Goal: Task Accomplishment & Management: Use online tool/utility

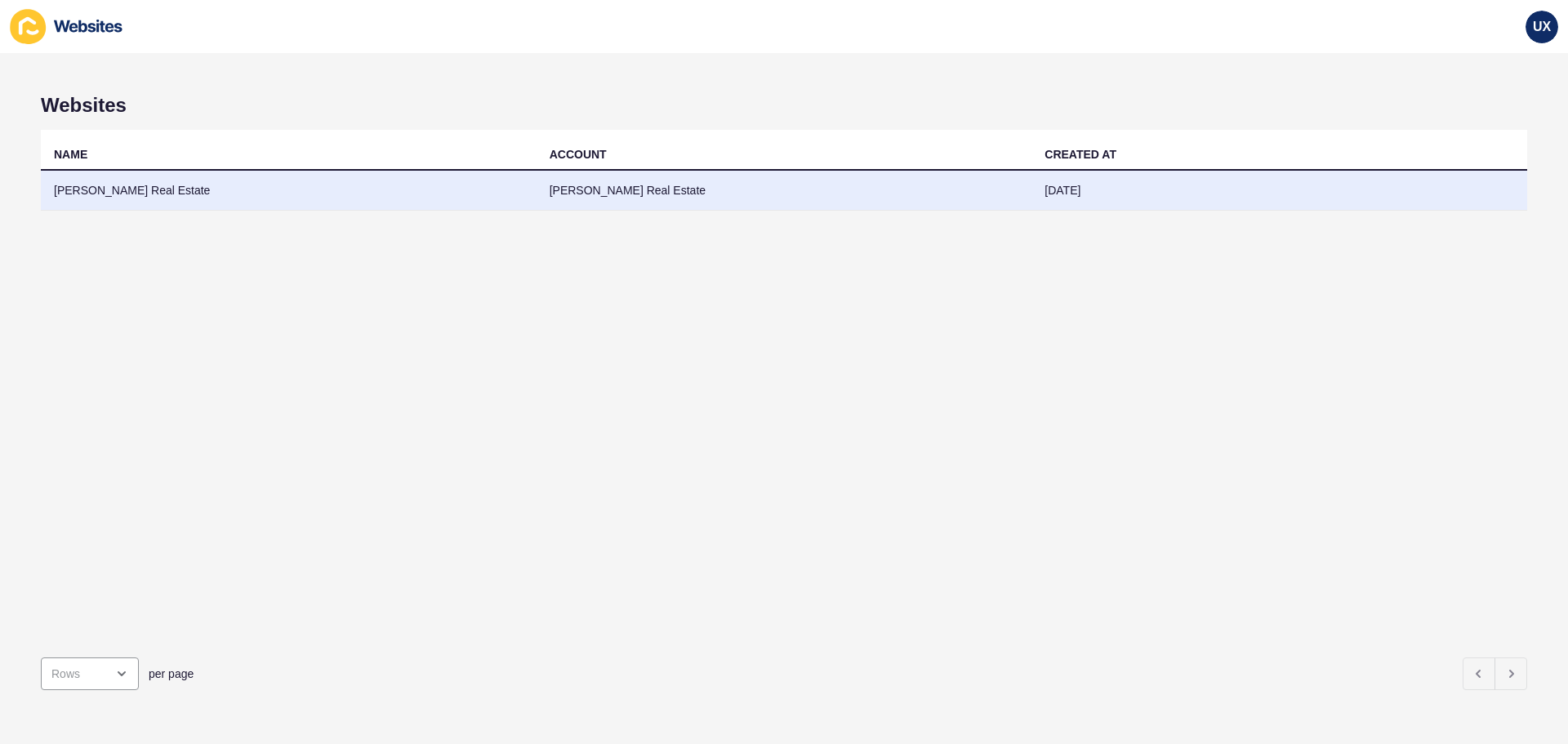
click at [1039, 192] on td "[DATE]" at bounding box center [1279, 191] width 496 height 40
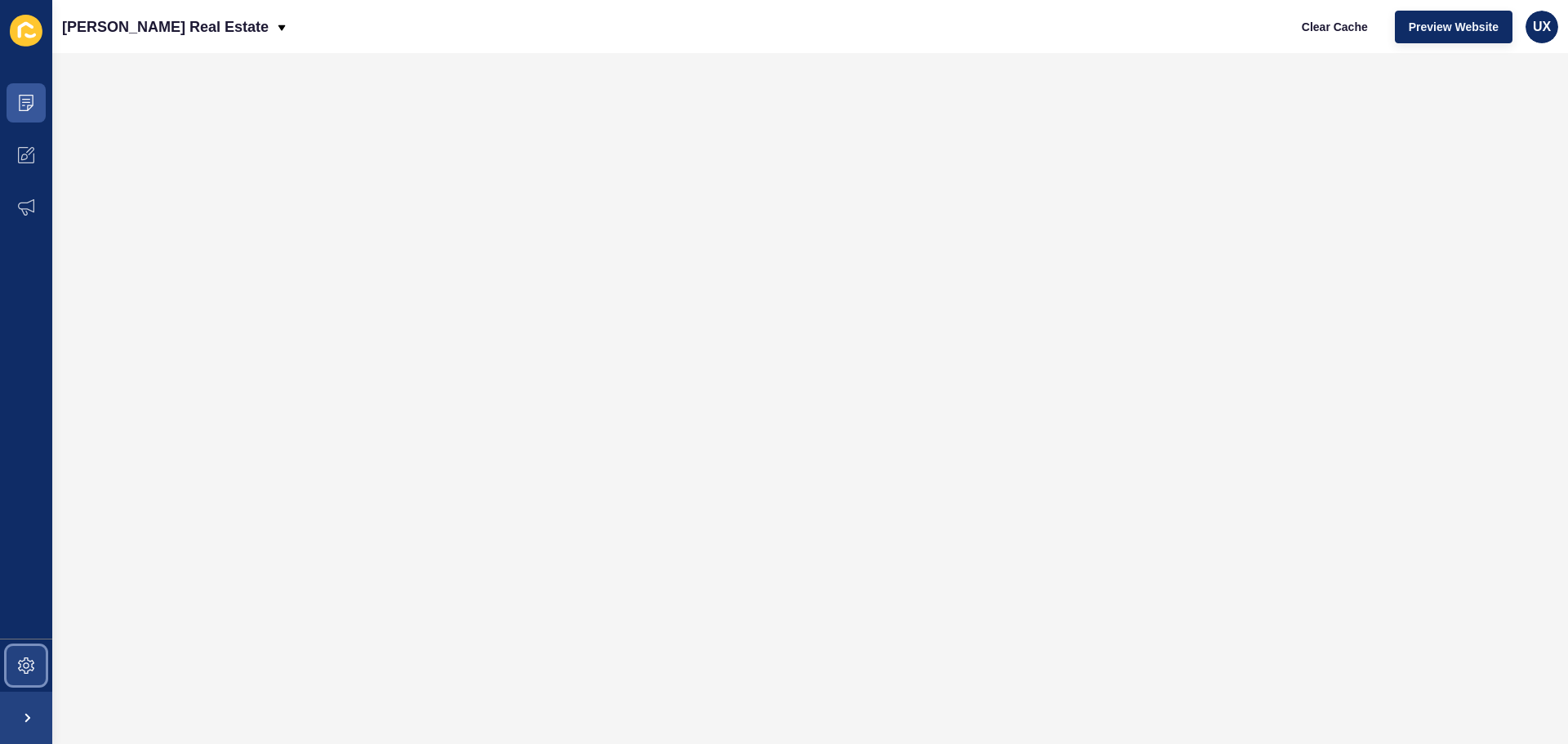
click at [19, 685] on span at bounding box center [26, 665] width 52 height 52
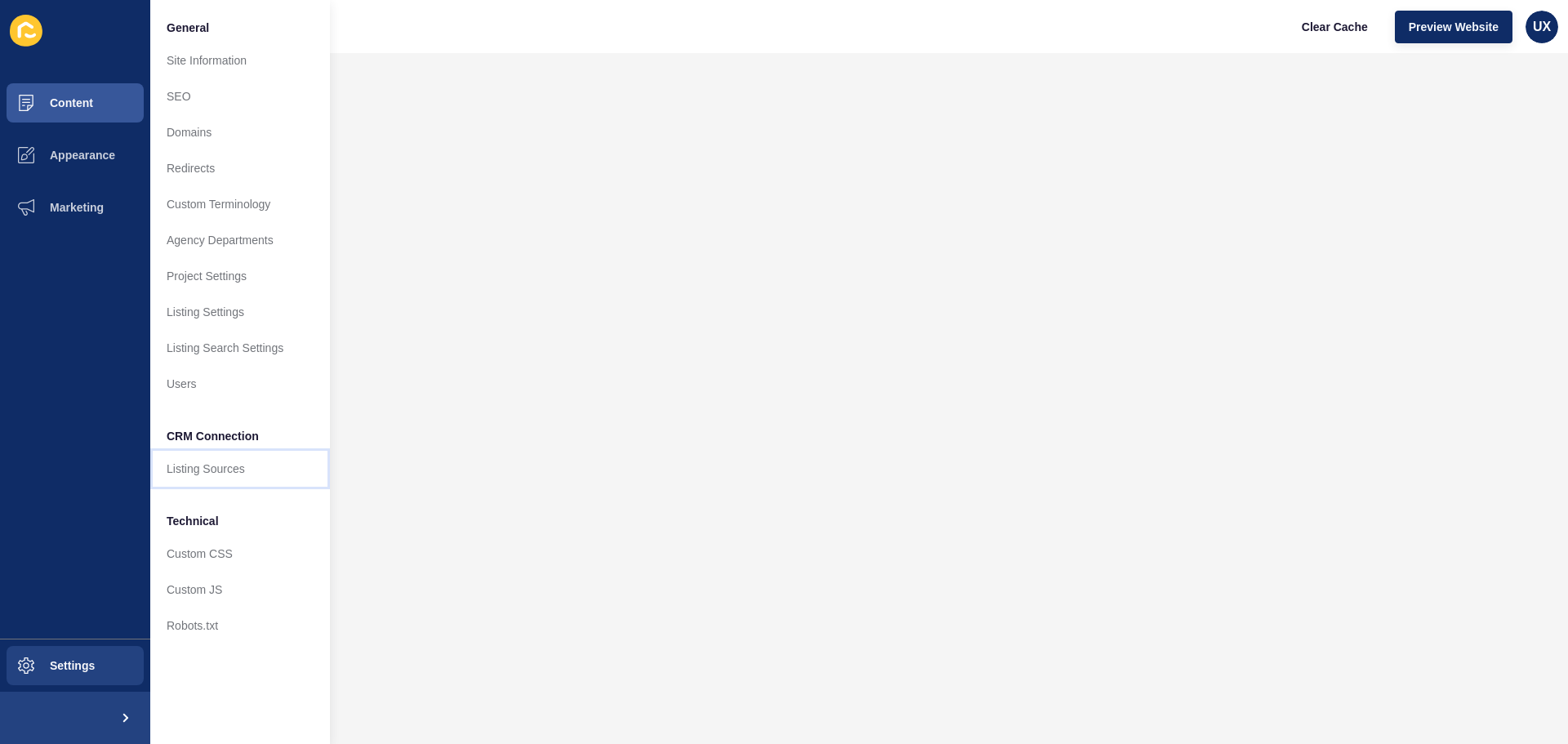
drag, startPoint x: 255, startPoint y: 469, endPoint x: 316, endPoint y: 483, distance: 62.6
click at [255, 470] on link "Listing Sources" at bounding box center [240, 469] width 180 height 36
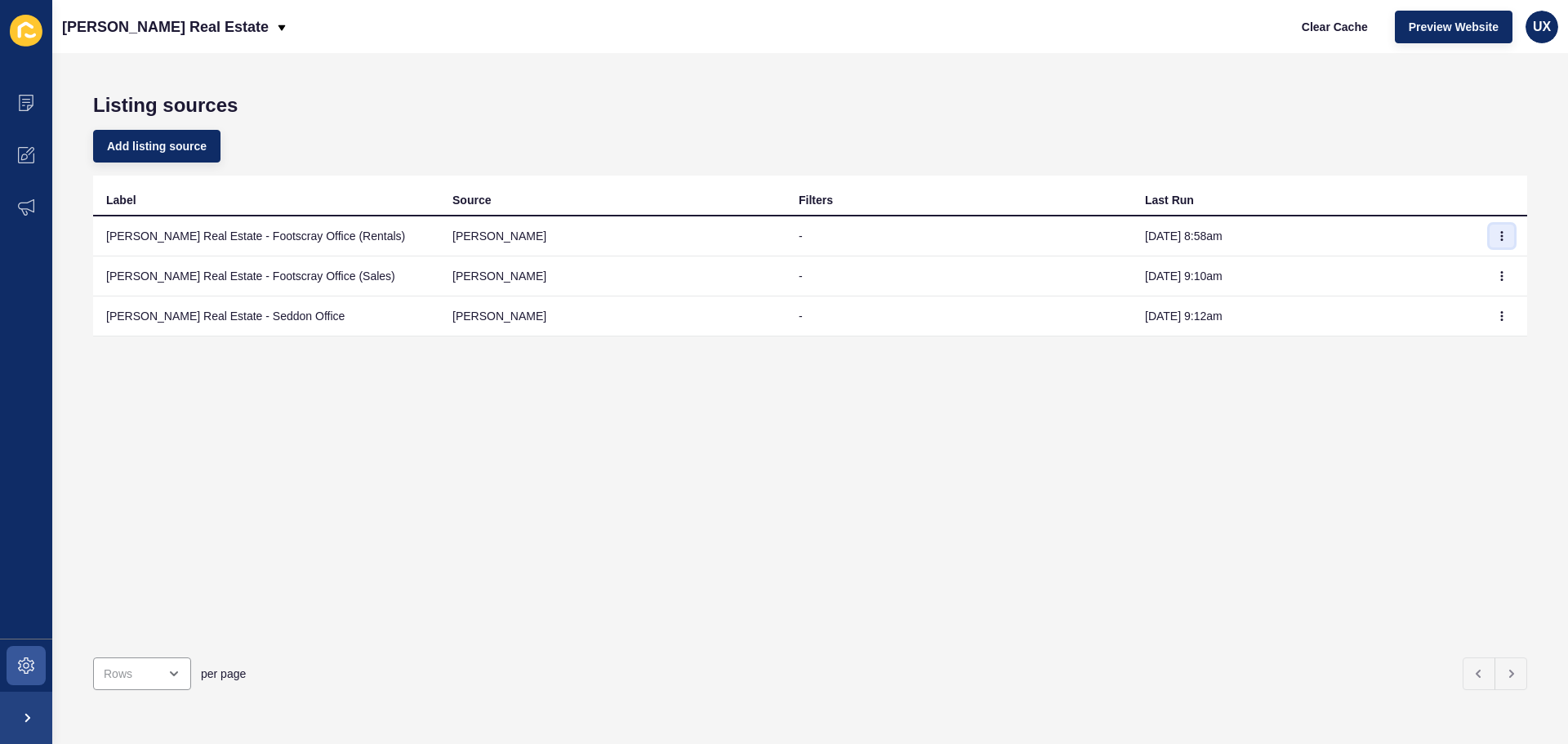
drag, startPoint x: 1488, startPoint y: 227, endPoint x: 1479, endPoint y: 239, distance: 15.0
click at [1490, 227] on button "button" at bounding box center [1502, 236] width 25 height 23
click at [1465, 262] on link "Sync now" at bounding box center [1445, 269] width 114 height 36
click at [1497, 274] on icon "button" at bounding box center [1502, 277] width 10 height 10
click at [1456, 306] on link "Sync now" at bounding box center [1445, 309] width 114 height 36
